Goal: Navigation & Orientation: Find specific page/section

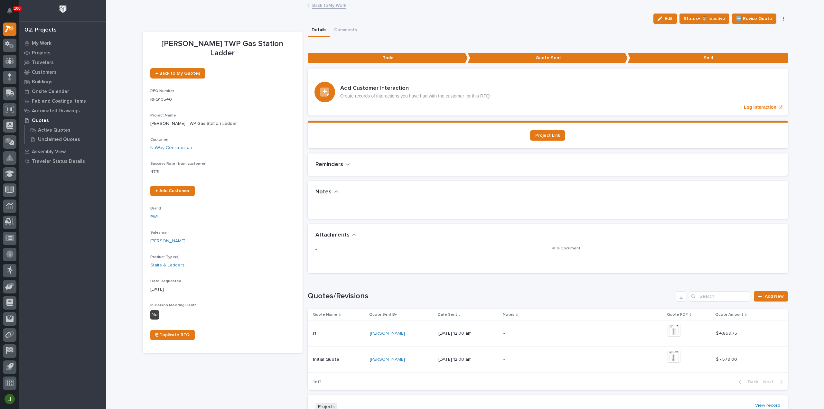
click at [329, 6] on link "Back to My Work" at bounding box center [329, 4] width 34 height 7
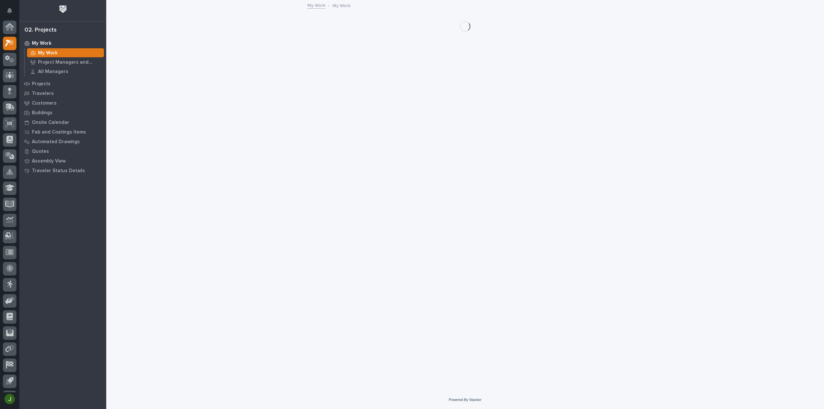
scroll to position [14, 0]
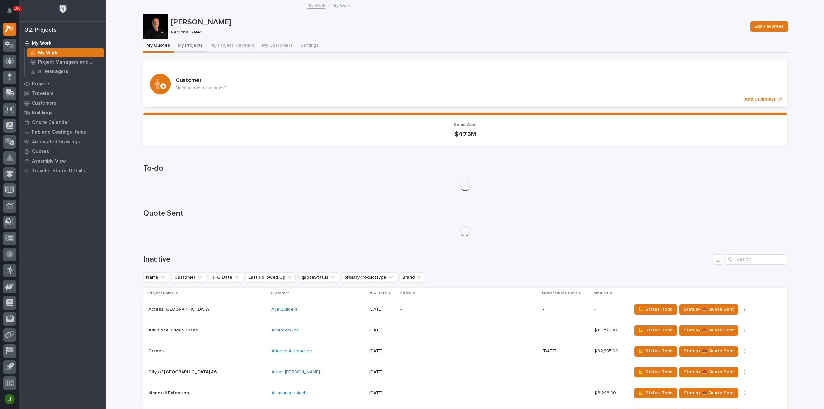
click at [190, 46] on button "My Projects" at bounding box center [190, 46] width 33 height 14
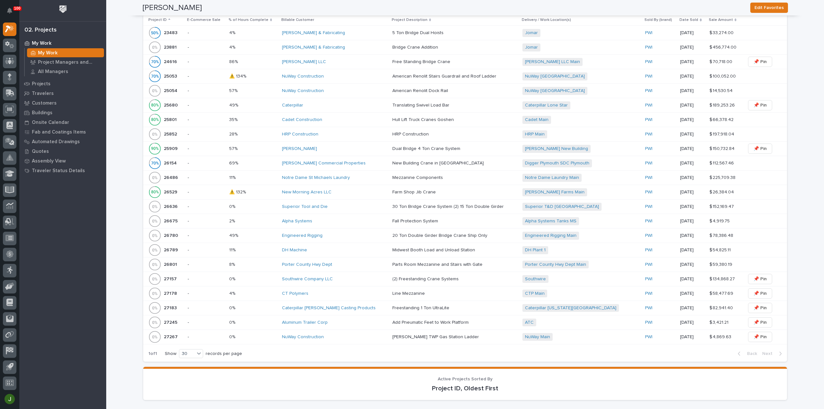
scroll to position [450, 0]
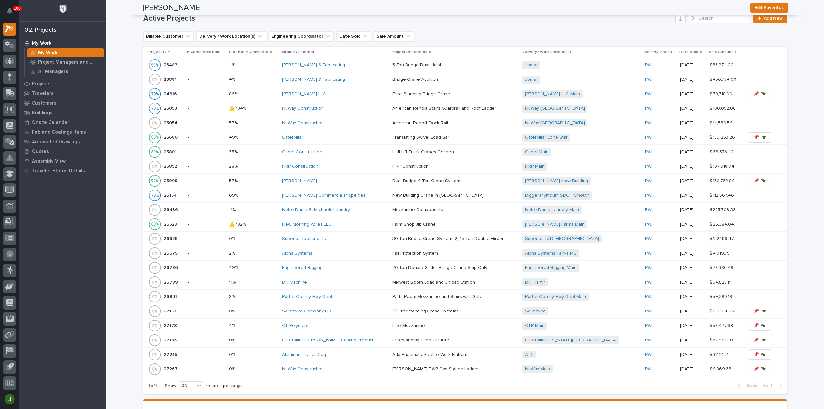
click at [166, 365] on p "27267" at bounding box center [171, 368] width 15 height 7
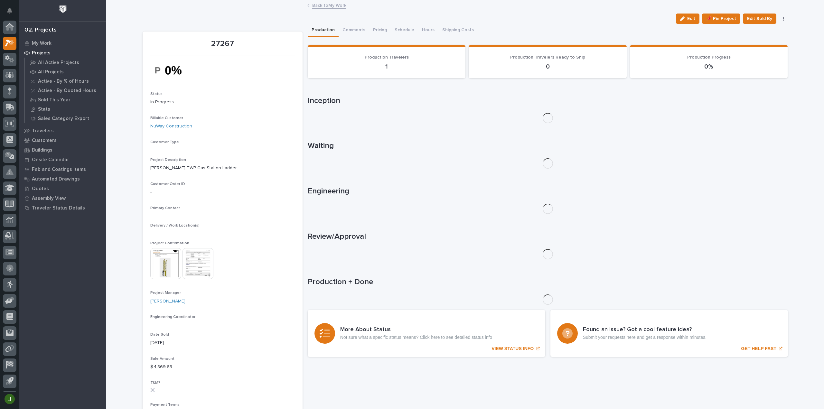
scroll to position [14, 0]
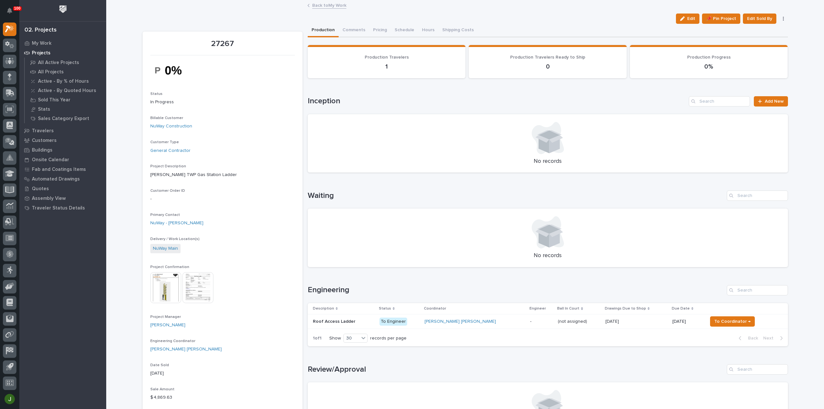
click at [331, 321] on p "Roof Access Ladder" at bounding box center [335, 321] width 44 height 7
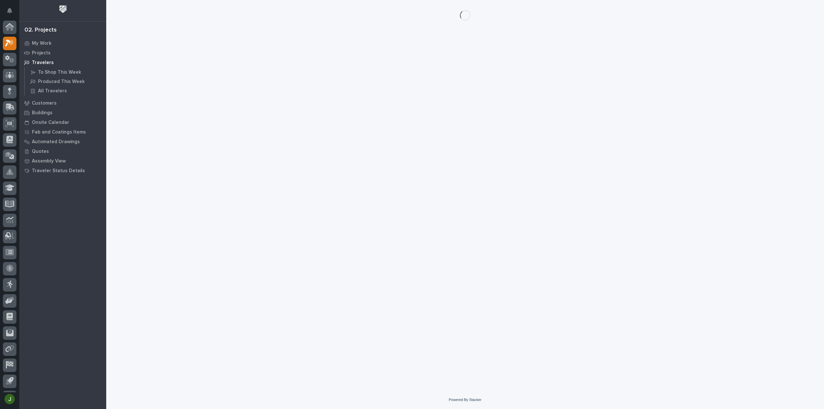
scroll to position [14, 0]
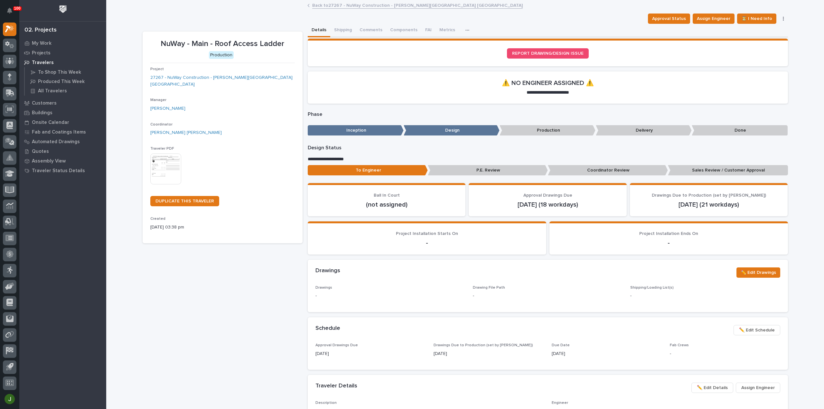
click at [166, 160] on img at bounding box center [165, 168] width 31 height 31
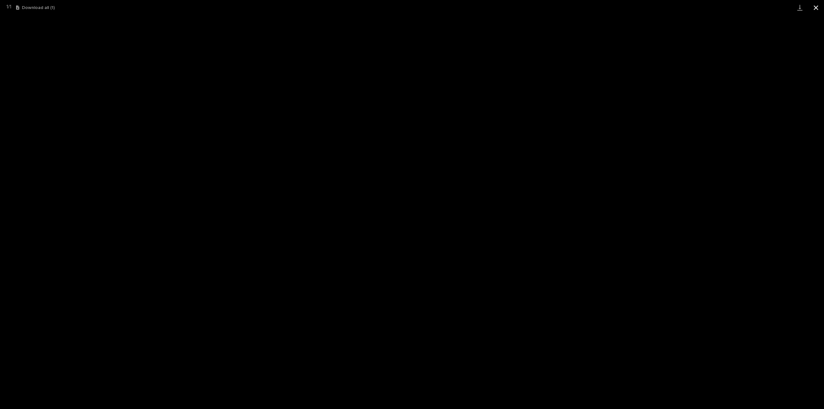
click at [816, 8] on button "Close gallery" at bounding box center [816, 7] width 16 height 15
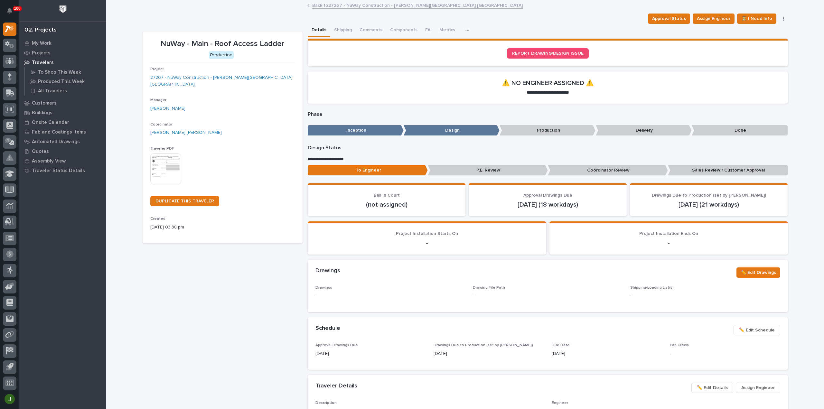
click at [326, 5] on link "Back to 27267 - NuWay Construction - [PERSON_NAME][GEOGRAPHIC_DATA] [GEOGRAPHIC…" at bounding box center [417, 4] width 210 height 7
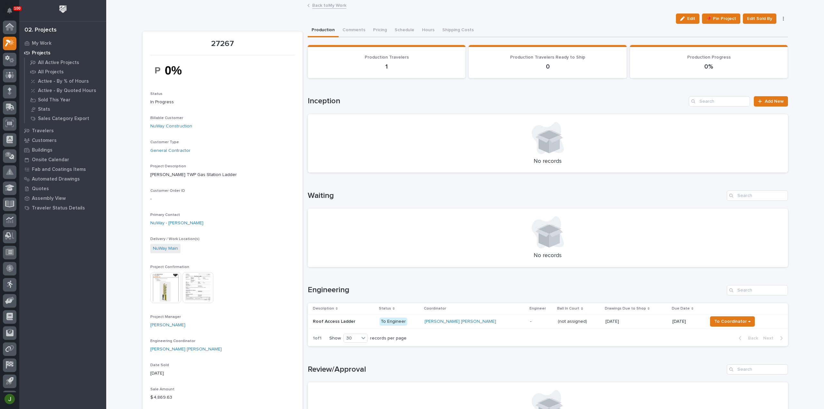
scroll to position [14, 0]
click at [158, 285] on img at bounding box center [165, 287] width 31 height 31
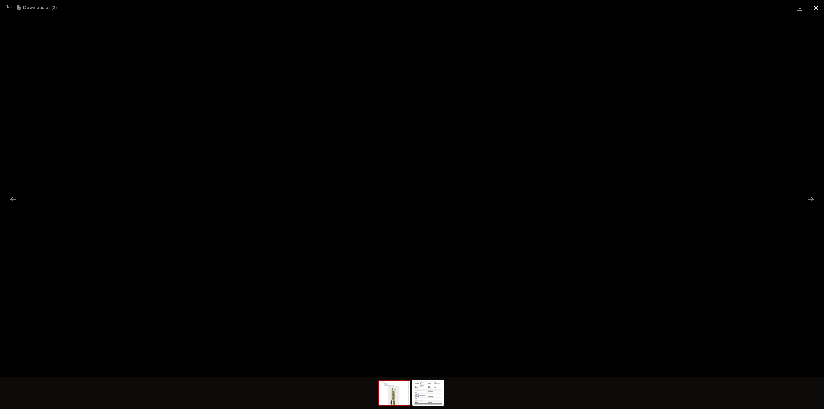
click at [816, 9] on button "Close gallery" at bounding box center [816, 7] width 16 height 15
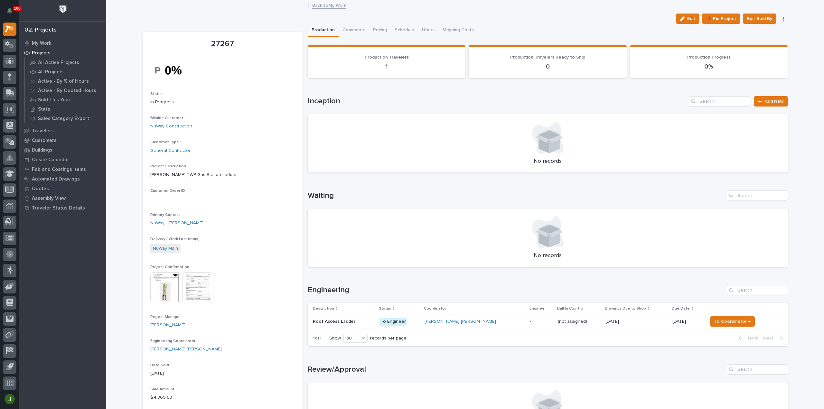
click at [320, 6] on link "Back to My Work" at bounding box center [329, 4] width 34 height 7
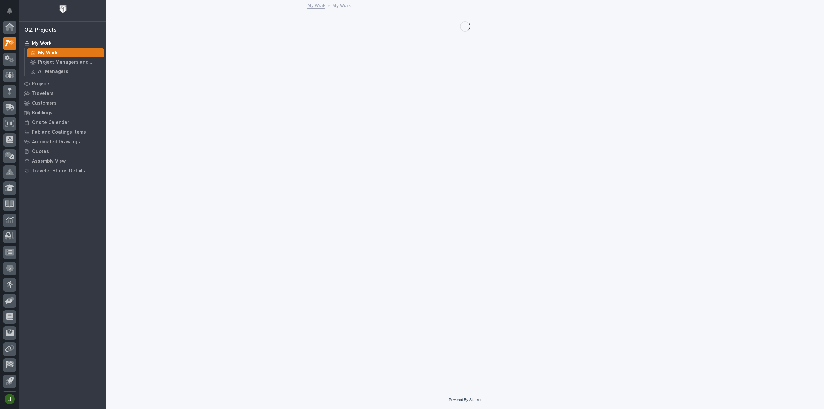
scroll to position [14, 0]
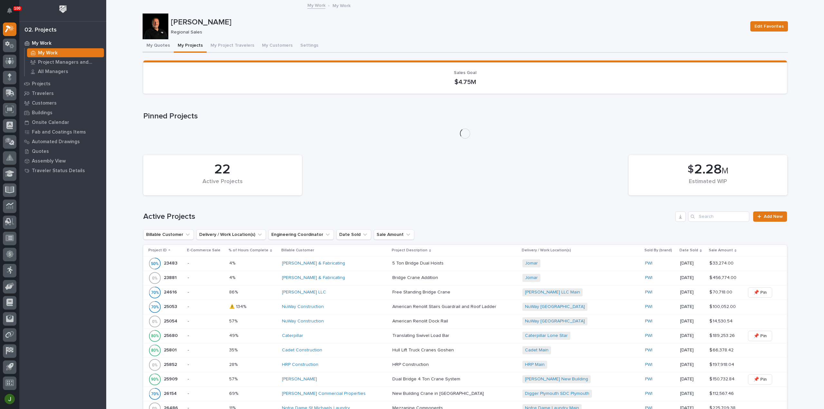
click at [161, 45] on button "My Quotes" at bounding box center [158, 46] width 31 height 14
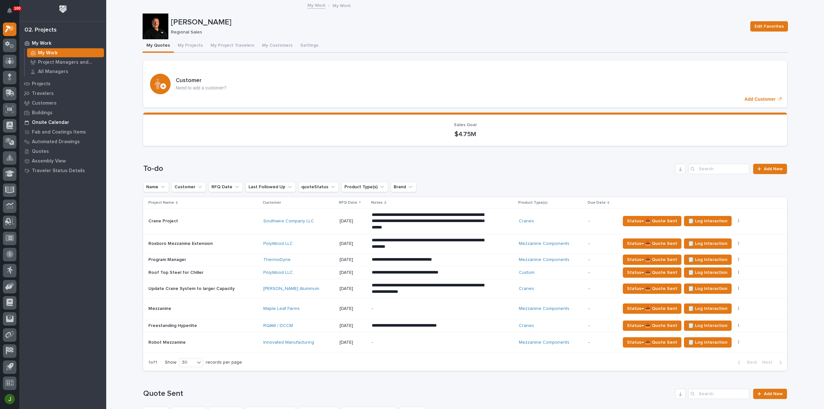
click at [57, 123] on p "Onsite Calendar" at bounding box center [50, 123] width 37 height 6
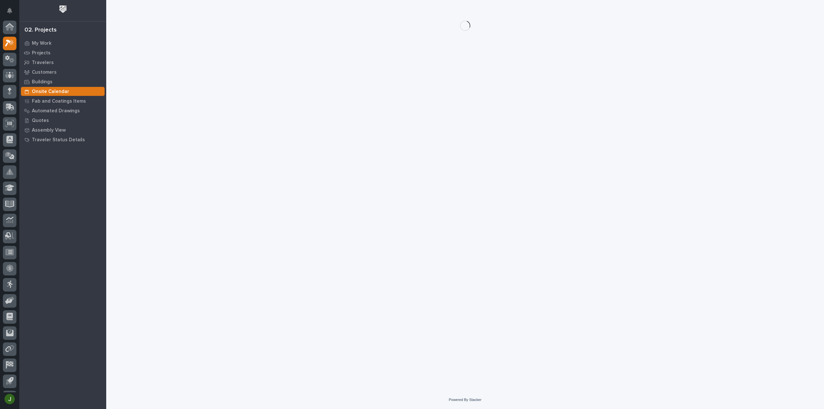
scroll to position [14, 0]
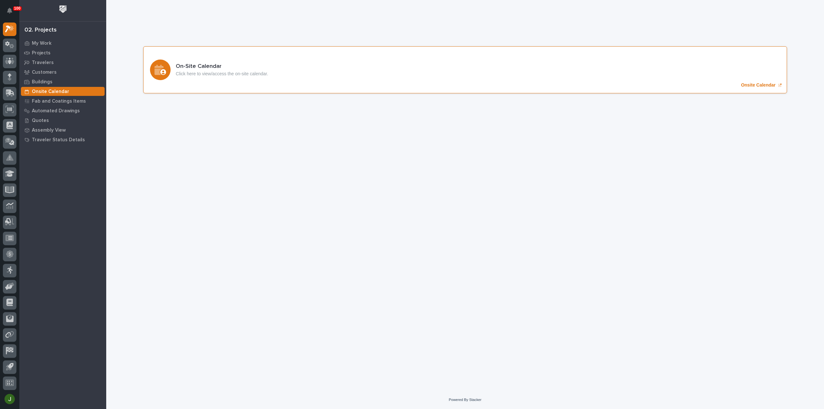
click at [748, 86] on p "Onsite Calendar" at bounding box center [758, 84] width 34 height 5
